Goal: Task Accomplishment & Management: Use online tool/utility

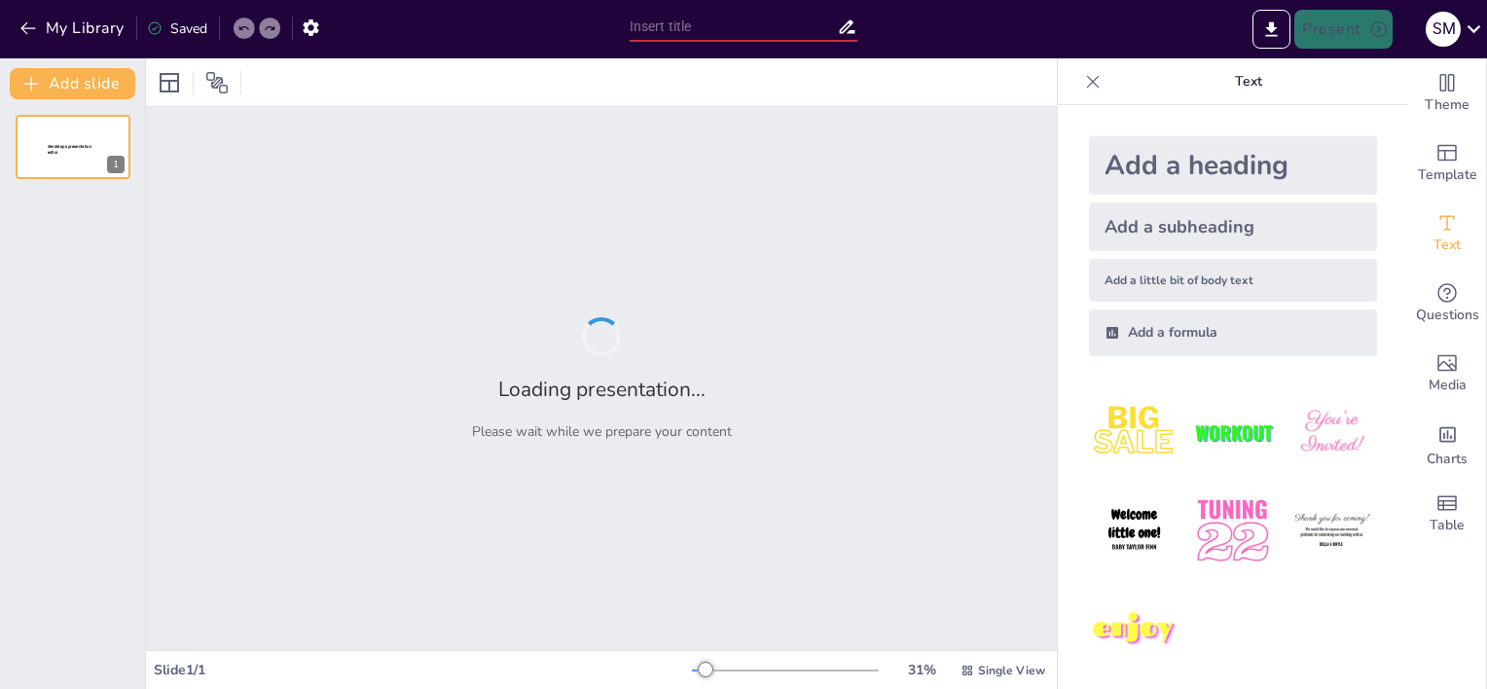
type input "Assessing Internal and External Influences on Healthcare Research Utilization i…"
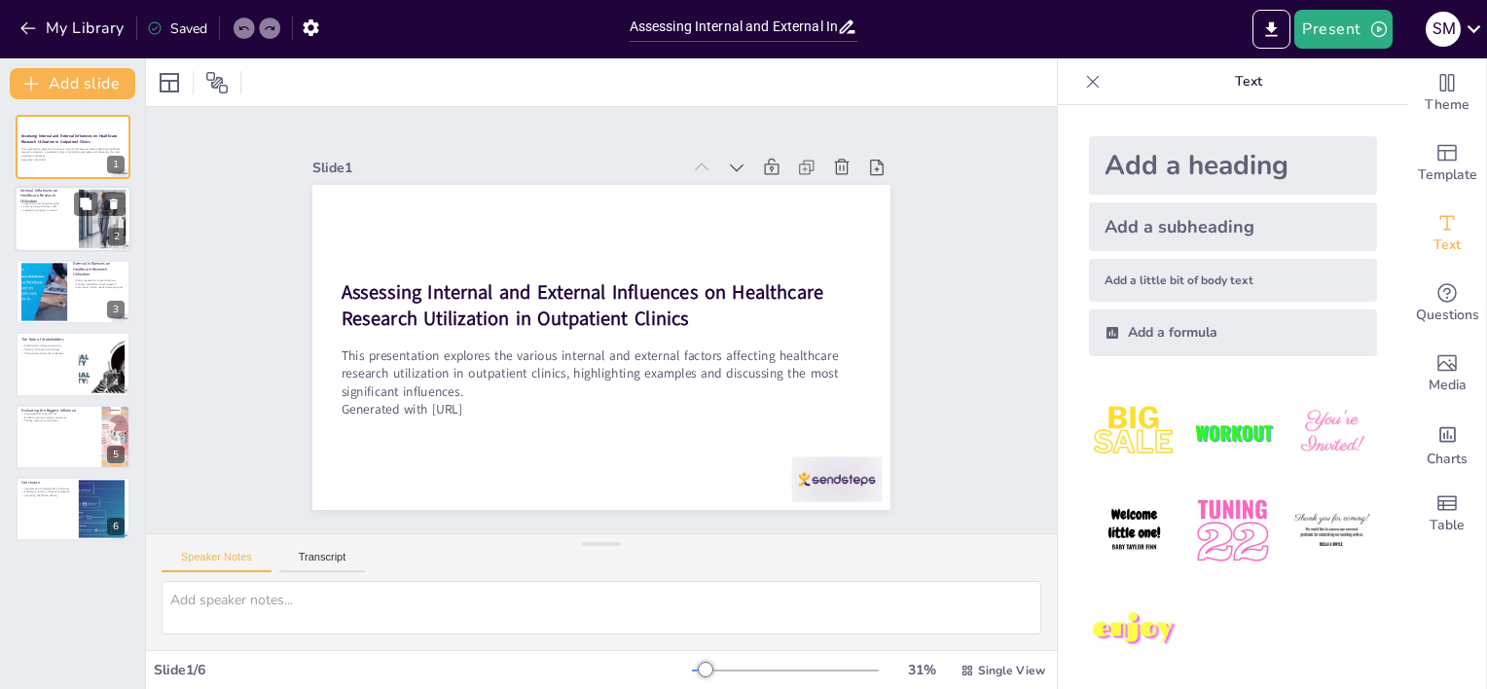
click at [34, 224] on div at bounding box center [73, 220] width 117 height 66
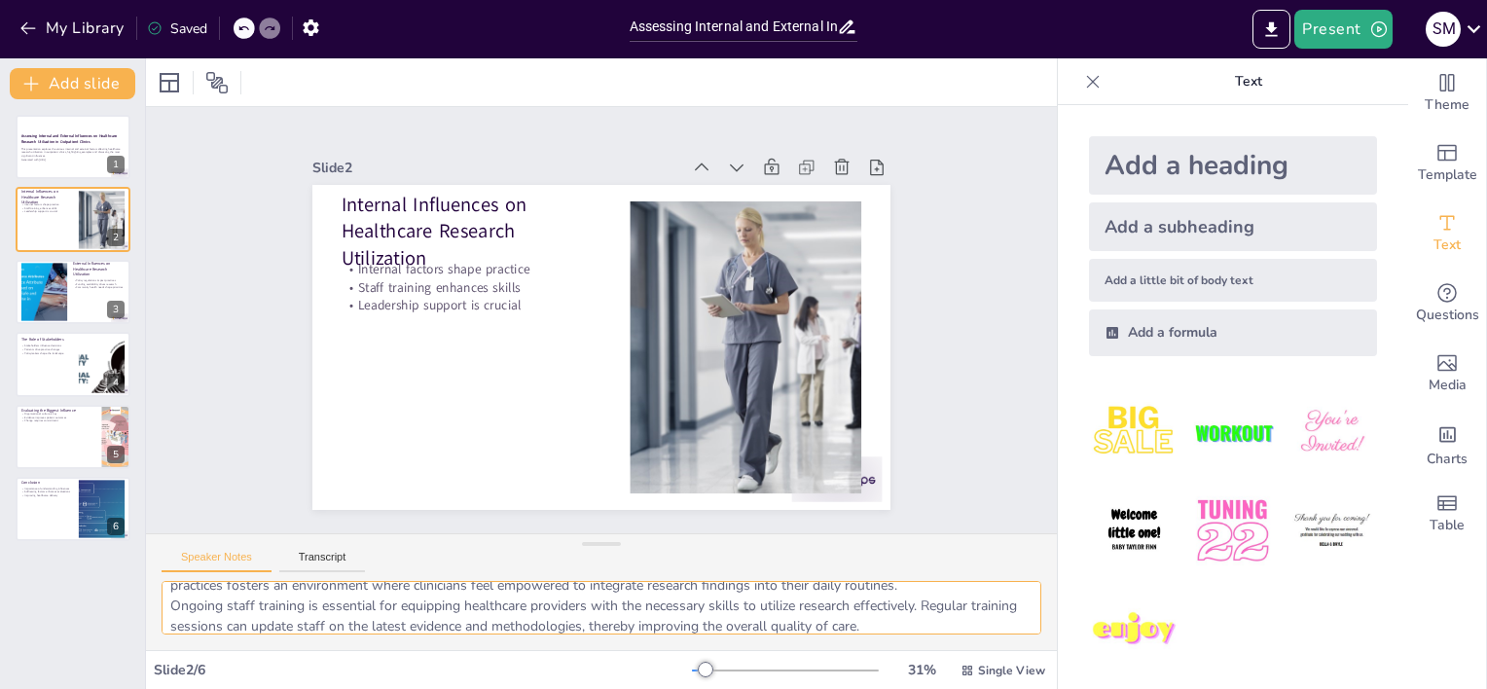
scroll to position [86, 0]
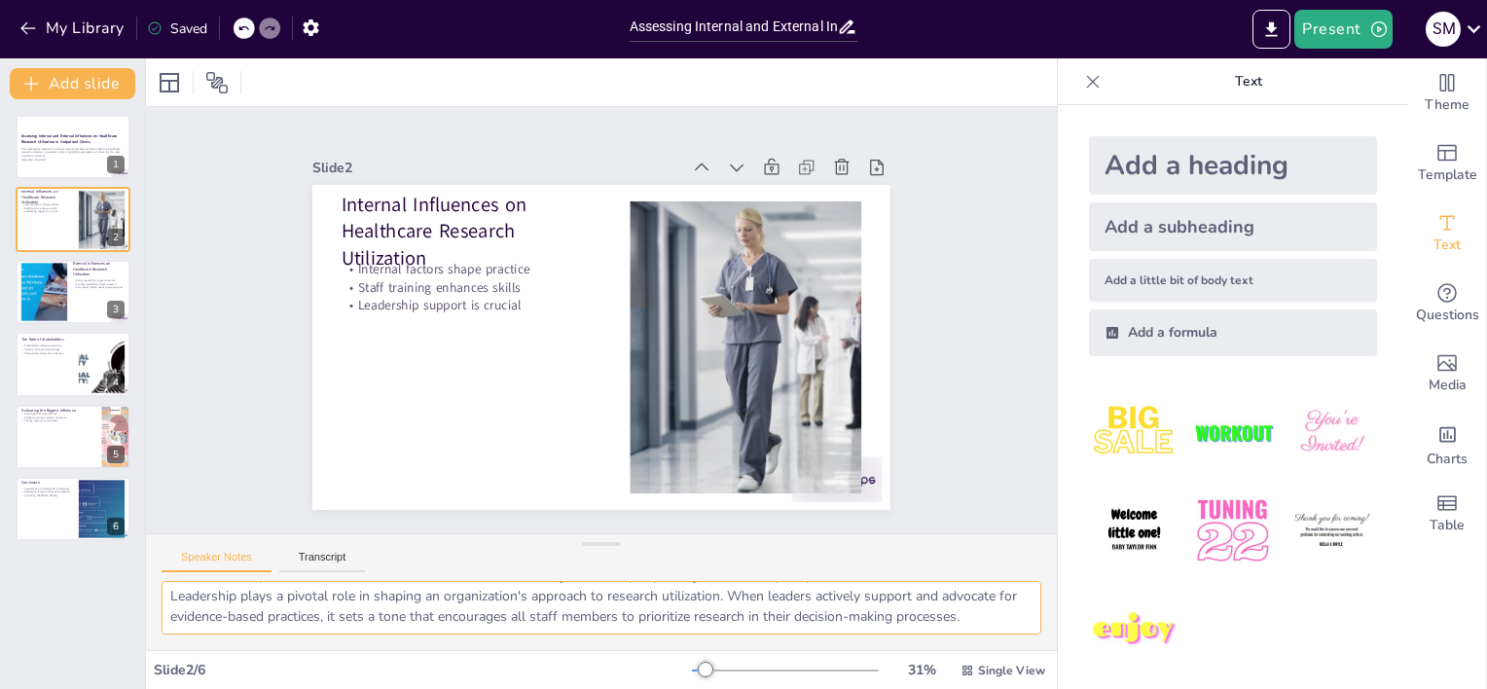
drag, startPoint x: 168, startPoint y: 596, endPoint x: 852, endPoint y: 634, distance: 685.1
click at [1043, 668] on div "Document fonts Akatab Recently used Mulish Popular fonts Lato Montserrat Open S…" at bounding box center [743, 373] width 1487 height 631
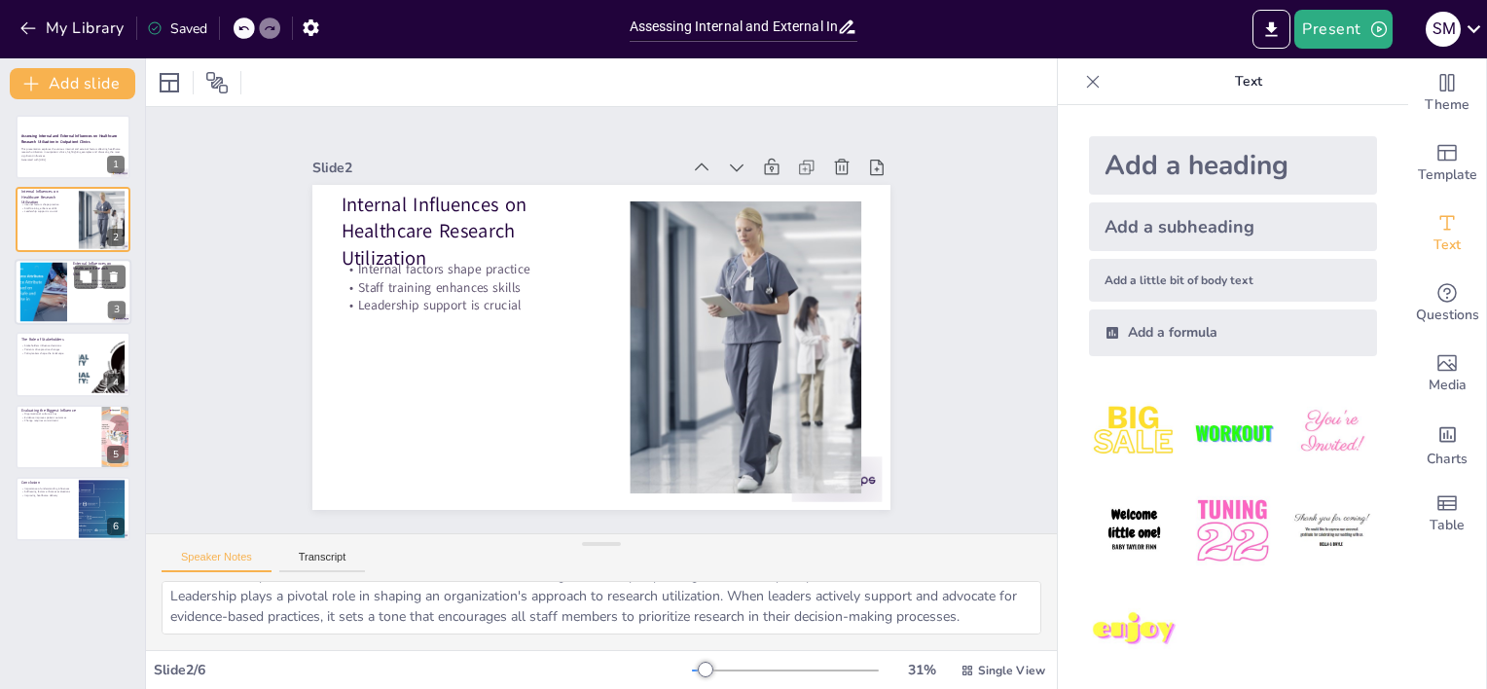
click at [72, 287] on div at bounding box center [73, 292] width 117 height 66
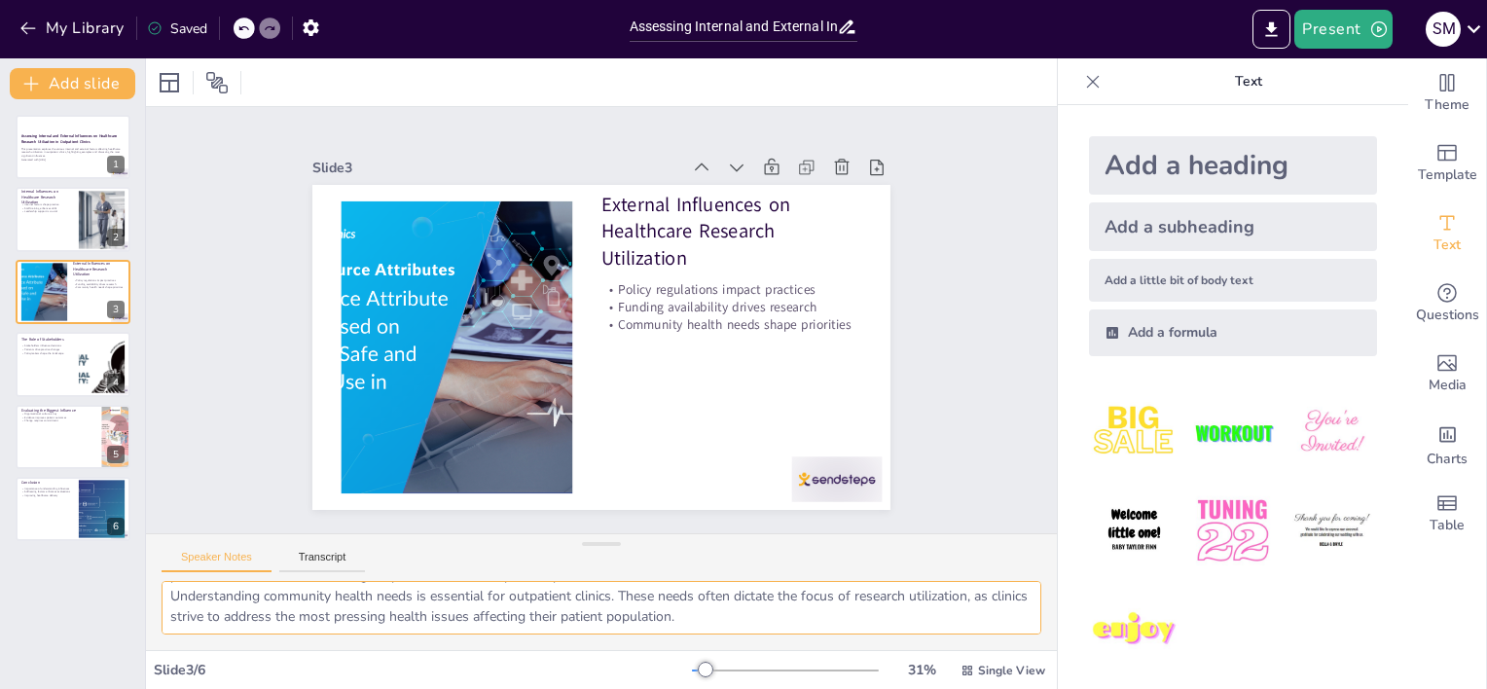
drag, startPoint x: 163, startPoint y: 594, endPoint x: 629, endPoint y: 633, distance: 466.8
click at [629, 633] on textarea "Policy regulations significantly influence how outpatient clinics operate. Chan…" at bounding box center [602, 608] width 880 height 54
click at [726, 594] on textarea "Policy regulations significantly influence how outpatient clinics operate. Chan…" at bounding box center [602, 608] width 880 height 54
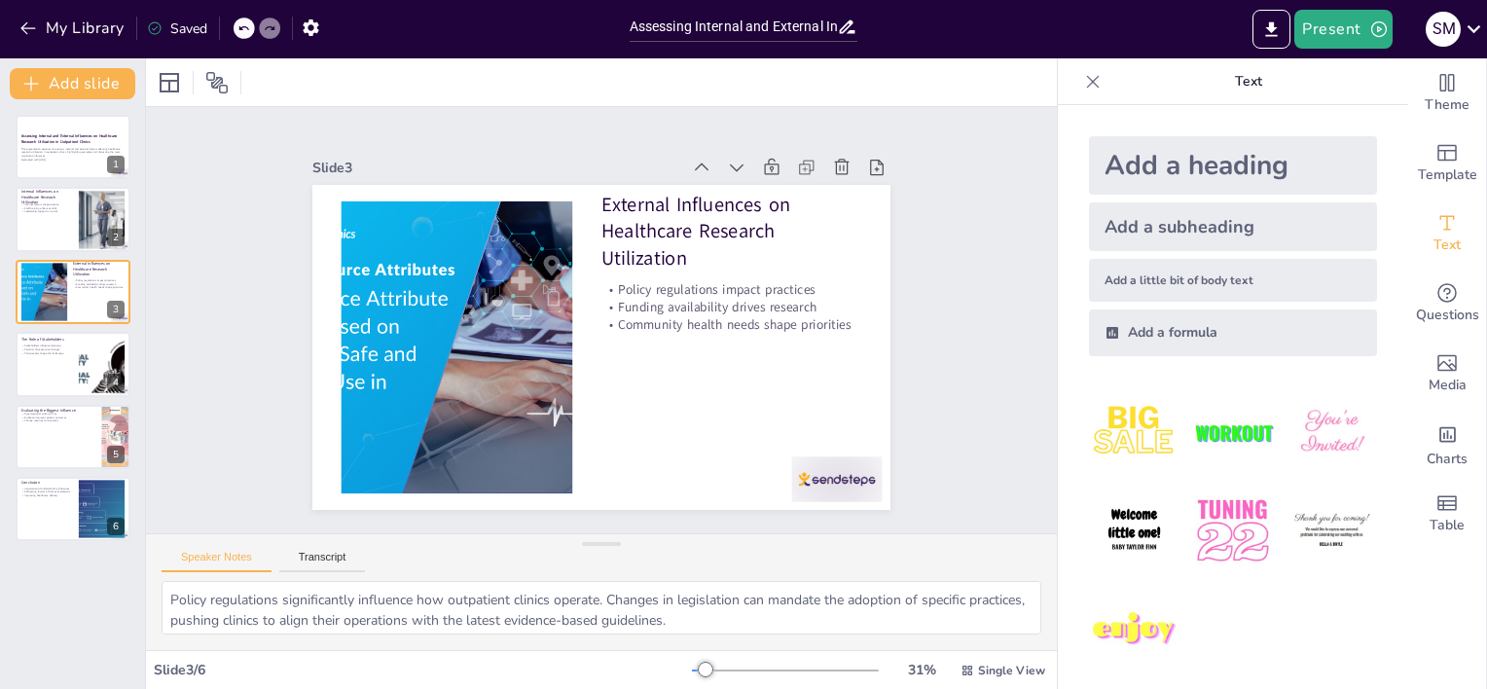
drag, startPoint x: 739, startPoint y: 631, endPoint x: 175, endPoint y: 597, distance: 564.4
click at [173, 597] on textarea "Policy regulations significantly influence how outpatient clinics operate. Chan…" at bounding box center [602, 608] width 880 height 54
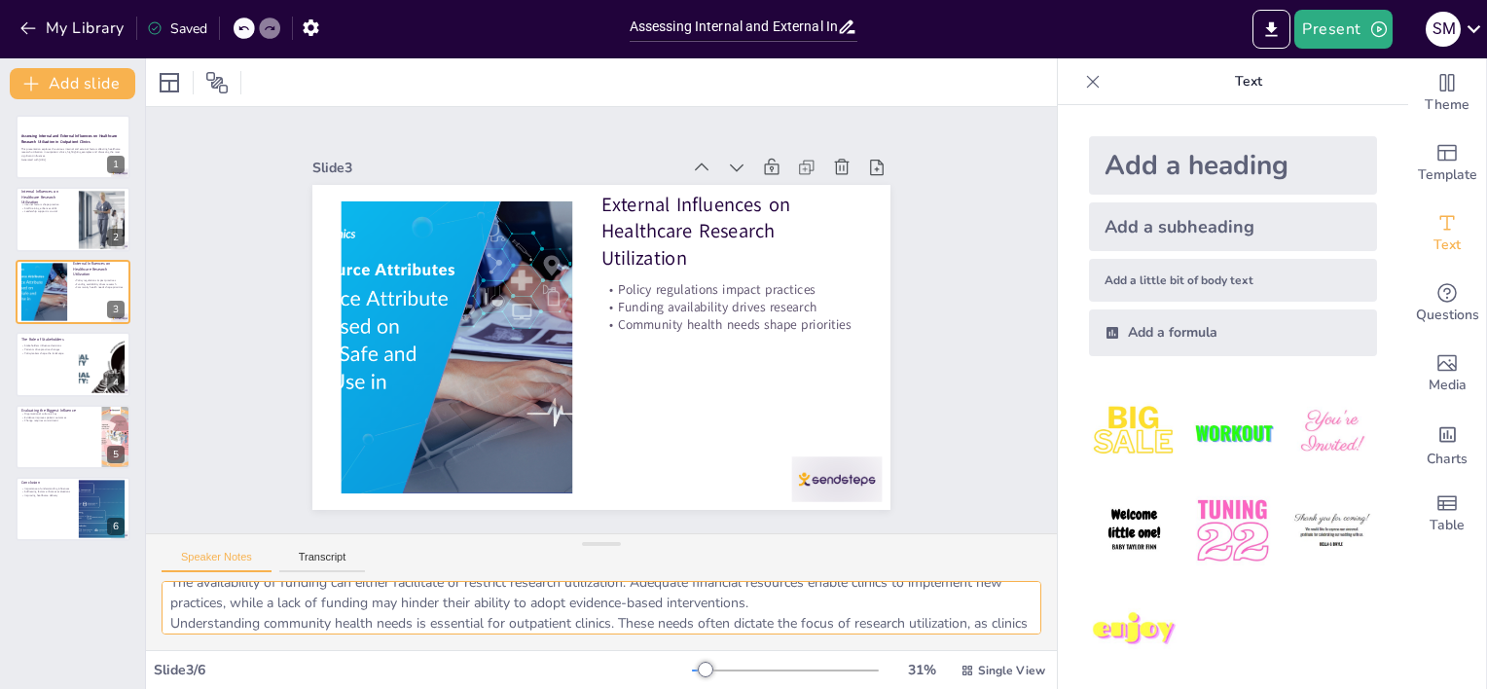
scroll to position [86, 0]
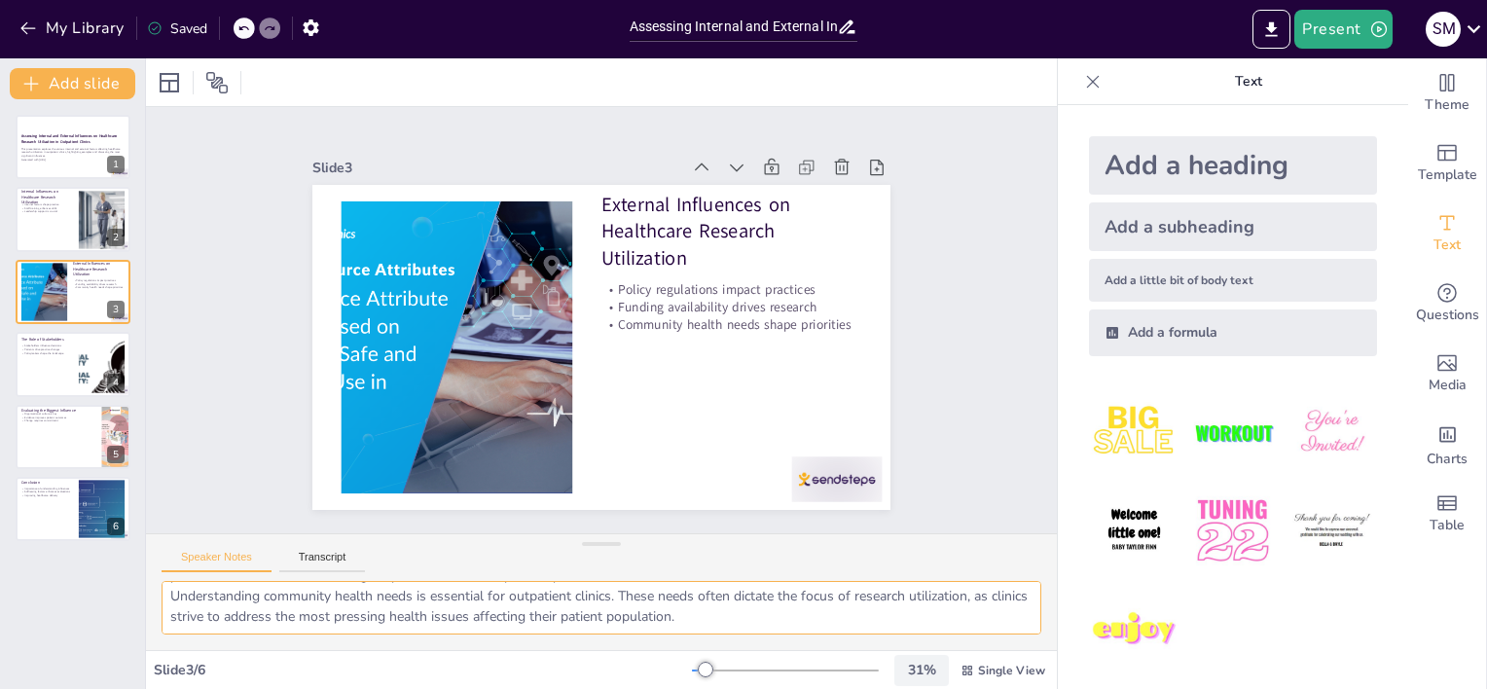
drag, startPoint x: 167, startPoint y: 600, endPoint x: 611, endPoint y: 632, distance: 444.9
click at [922, 668] on div "Slide 1 Assessing Internal and External Influences on Healthcare Research Utili…" at bounding box center [601, 373] width 911 height 631
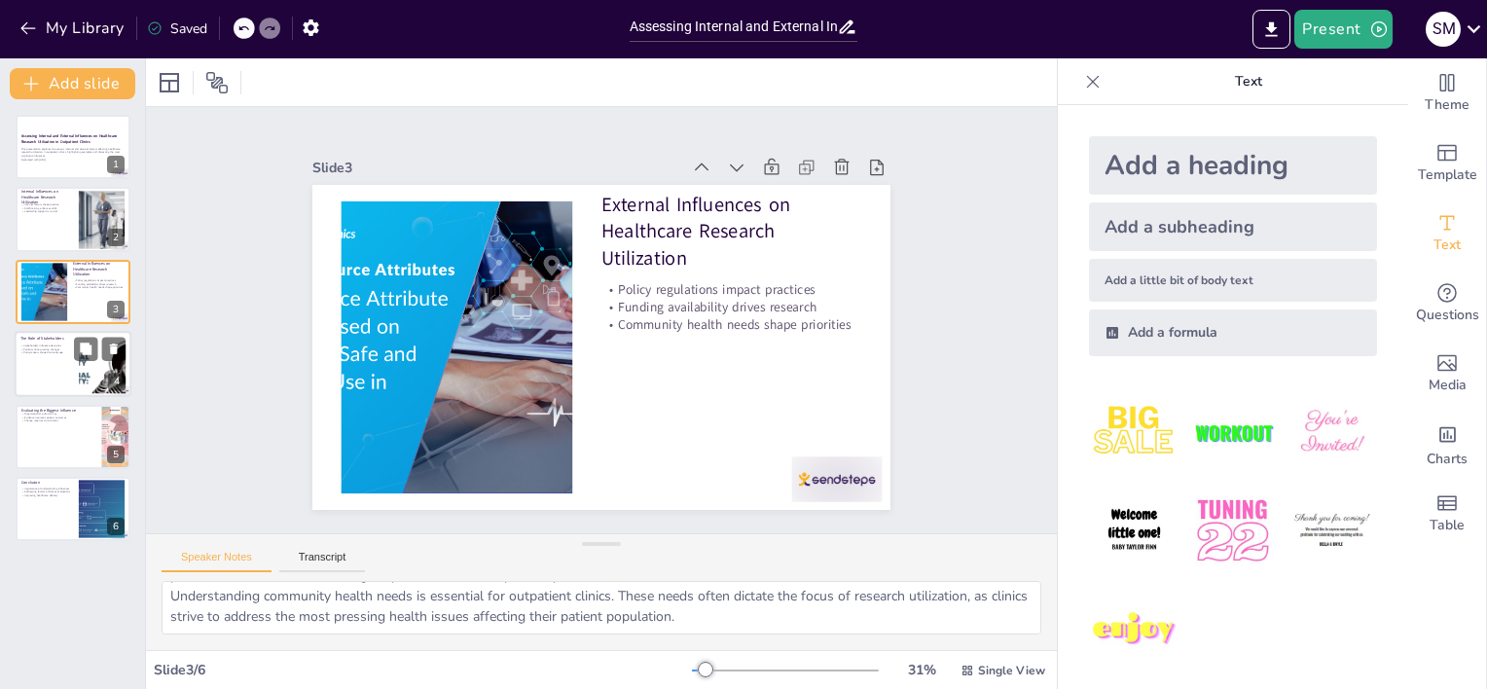
click at [35, 368] on div at bounding box center [73, 364] width 117 height 66
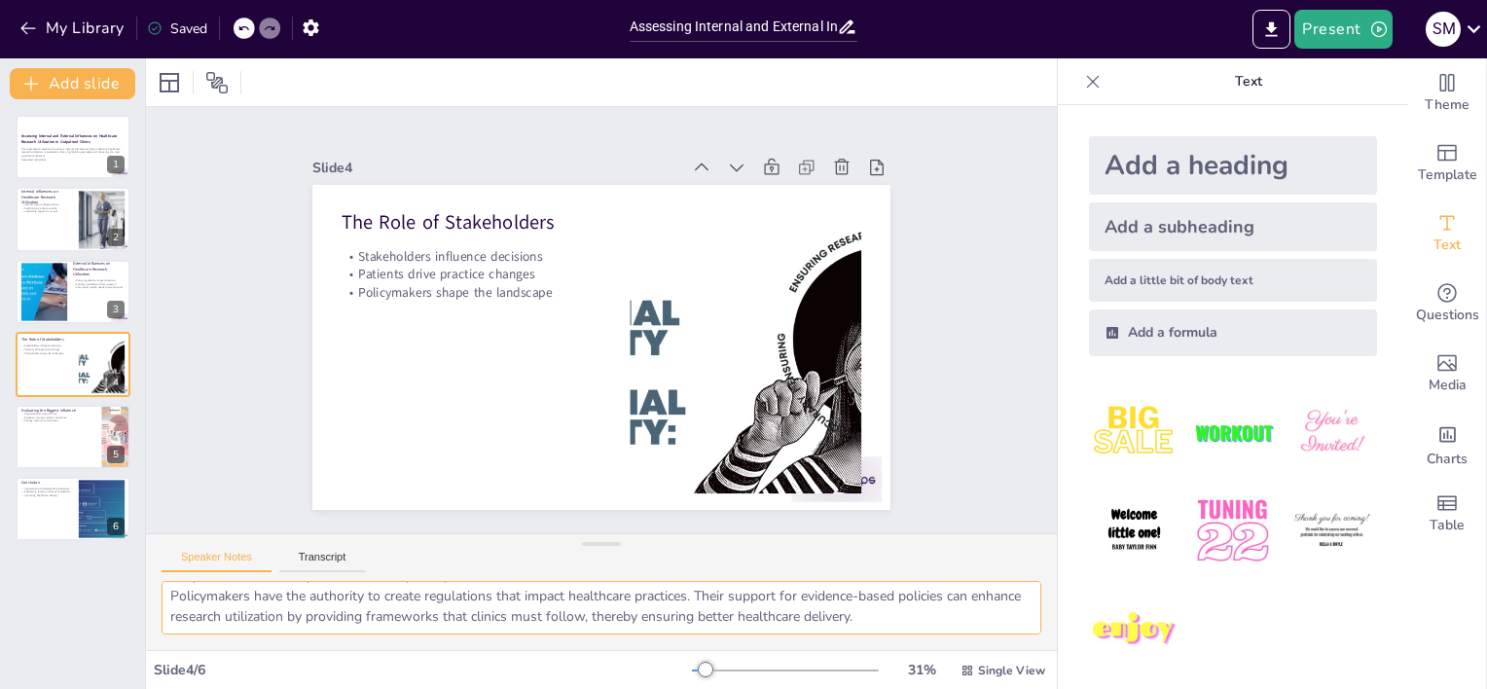
scroll to position [0, 0]
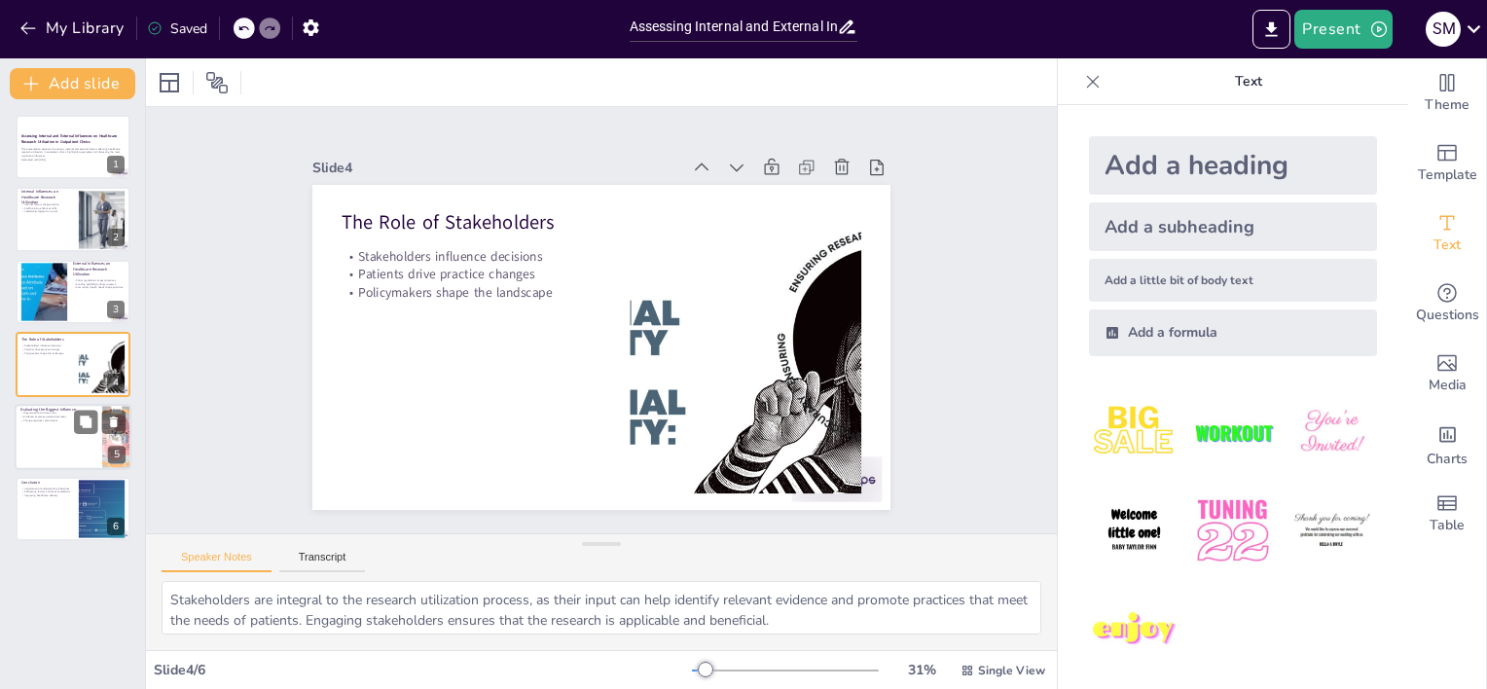
drag, startPoint x: 164, startPoint y: 592, endPoint x: 51, endPoint y: 451, distance: 180.5
click at [51, 451] on div "Document fonts Akatab Recently used Mulish Popular fonts Lato Montserrat Open S…" at bounding box center [743, 373] width 1487 height 631
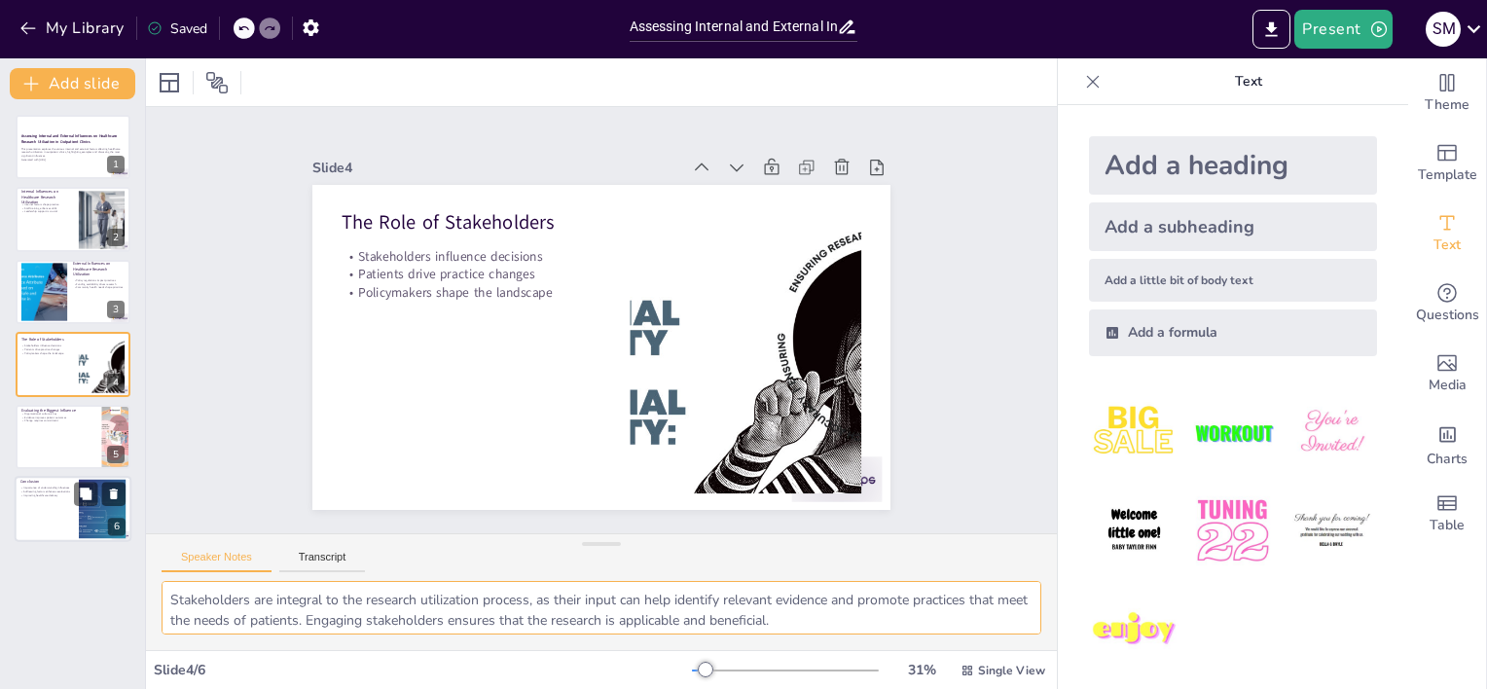
drag, startPoint x: 919, startPoint y: 615, endPoint x: 74, endPoint y: 503, distance: 852.0
click at [74, 503] on div "Document fonts Akatab Recently used Mulish Popular fonts Lato Montserrat Open S…" at bounding box center [743, 373] width 1487 height 631
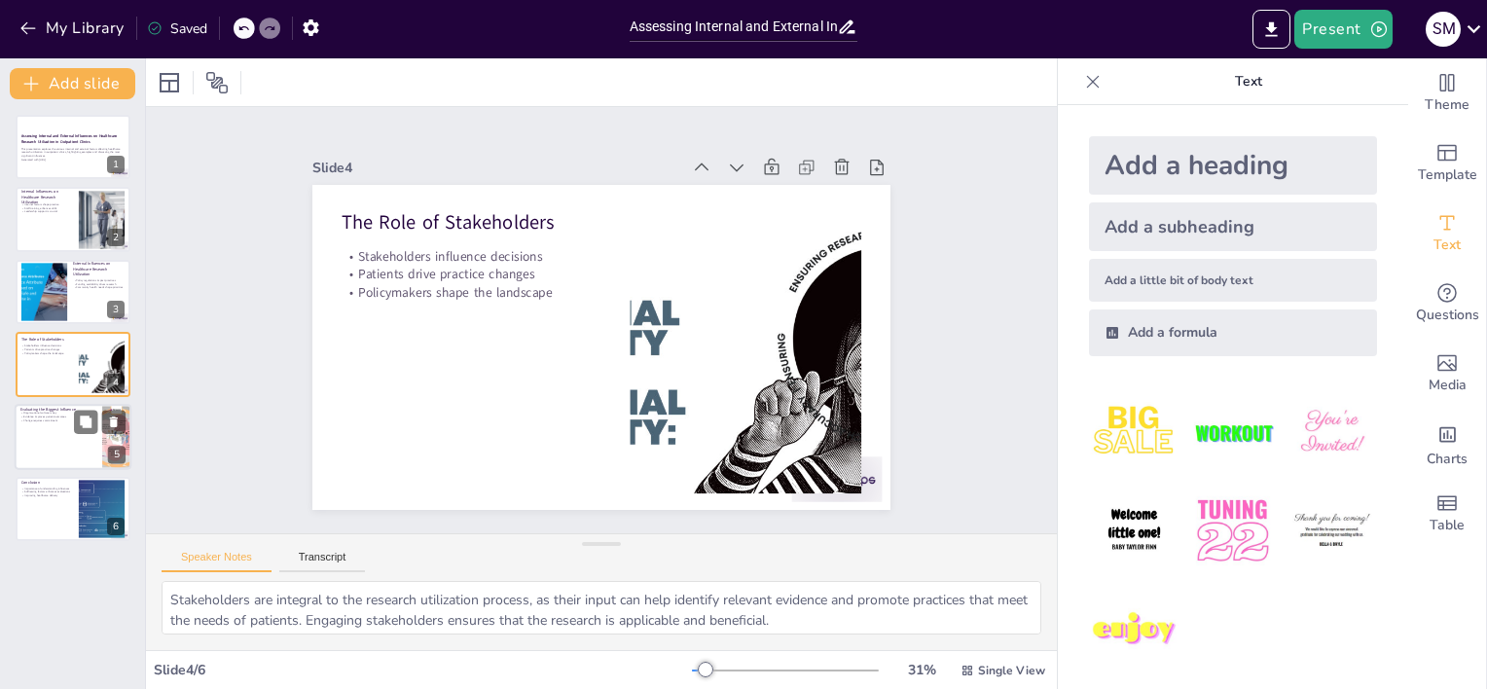
click at [54, 445] on div at bounding box center [73, 437] width 117 height 66
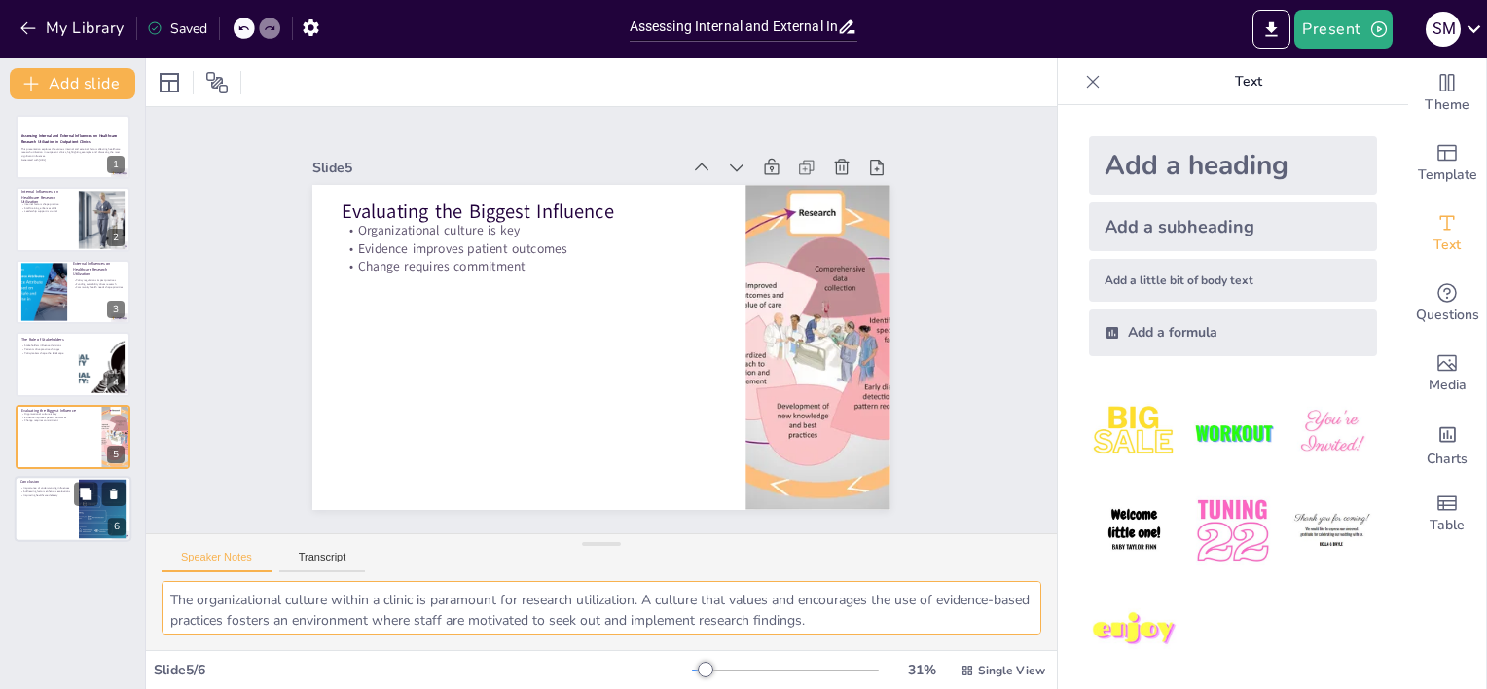
drag, startPoint x: 771, startPoint y: 626, endPoint x: 106, endPoint y: 527, distance: 671.8
click at [106, 527] on div "Document fonts Akatab Recently used Mulish Popular fonts Lato Montserrat Open S…" at bounding box center [743, 373] width 1487 height 631
drag, startPoint x: 164, startPoint y: 590, endPoint x: 1051, endPoint y: 739, distance: 898.9
click at [1051, 688] on html "My Library Saved Assessing Internal and External Influences on Healthcare Resea…" at bounding box center [743, 344] width 1487 height 689
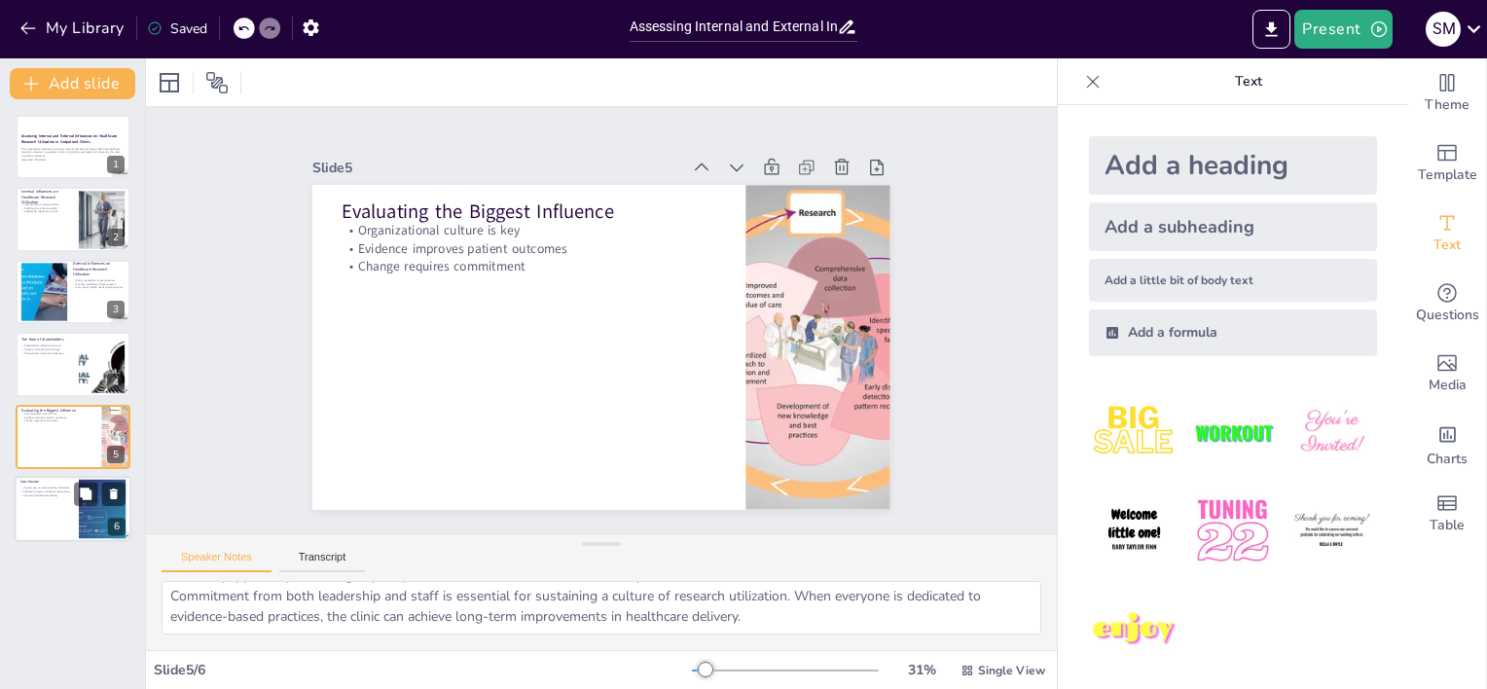
click at [54, 522] on div at bounding box center [73, 509] width 117 height 66
type textarea "Recognizing the various influences on research utilization allows practice mana…"
